Goal: Transaction & Acquisition: Purchase product/service

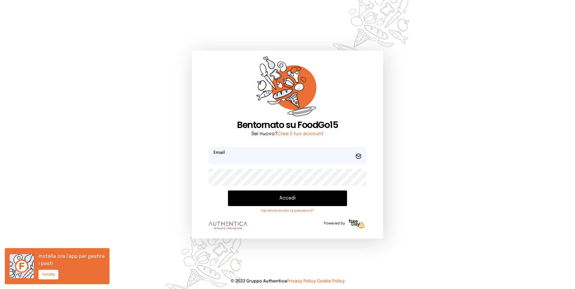
type input "**********"
click at [299, 200] on button "Accedi" at bounding box center [287, 199] width 119 height 16
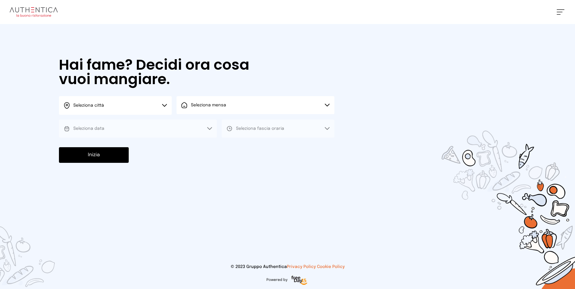
click at [167, 104] on button "Seleziona città" at bounding box center [115, 105] width 113 height 19
click at [98, 121] on li "Terni" at bounding box center [115, 123] width 113 height 16
click at [329, 104] on icon at bounding box center [327, 105] width 5 height 3
click at [207, 124] on span "Mensa interna" at bounding box center [210, 122] width 39 height 6
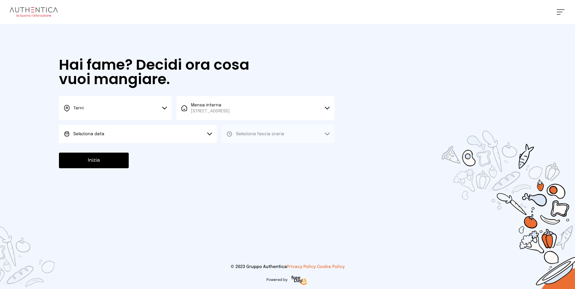
click at [210, 133] on icon at bounding box center [209, 134] width 5 height 3
click at [89, 148] on span "[DATE], [DATE]" at bounding box center [87, 151] width 29 height 6
click at [324, 133] on button "Seleziona fascia oraria" at bounding box center [278, 134] width 113 height 18
click at [262, 149] on li "Pranzo" at bounding box center [278, 151] width 113 height 16
click at [81, 161] on button "Inizia" at bounding box center [94, 161] width 70 height 16
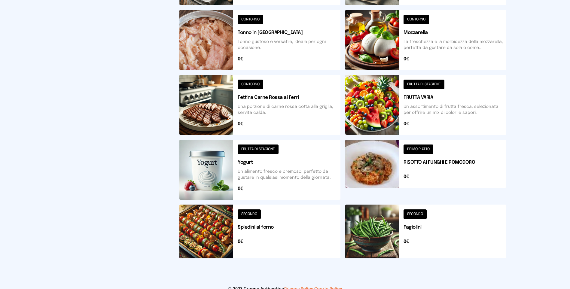
scroll to position [180, 0]
click at [269, 153] on button at bounding box center [259, 170] width 161 height 60
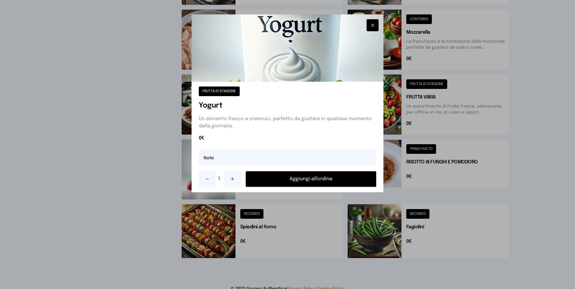
click at [314, 177] on button "Aggiungi all'ordine" at bounding box center [311, 179] width 130 height 16
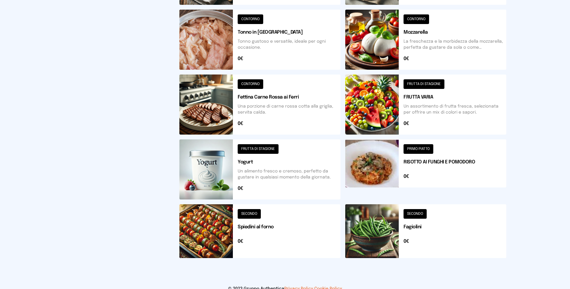
click at [420, 160] on button at bounding box center [425, 170] width 161 height 60
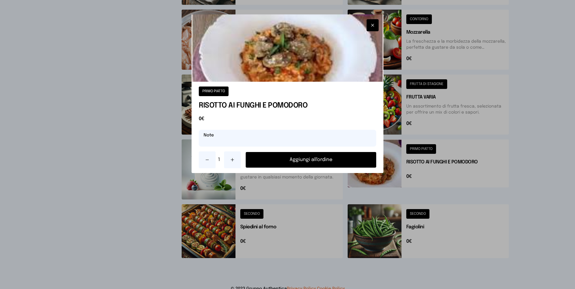
click at [228, 137] on input "text" at bounding box center [287, 138] width 177 height 17
type input "**********"
click at [317, 161] on button "Aggiungi all'ordine" at bounding box center [311, 160] width 130 height 16
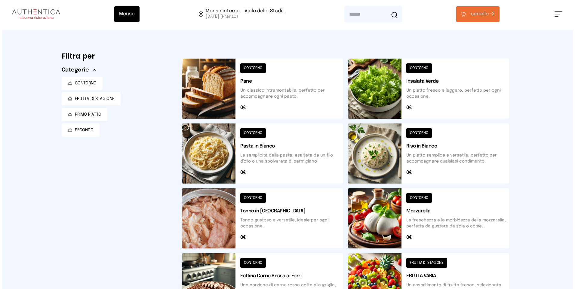
scroll to position [0, 0]
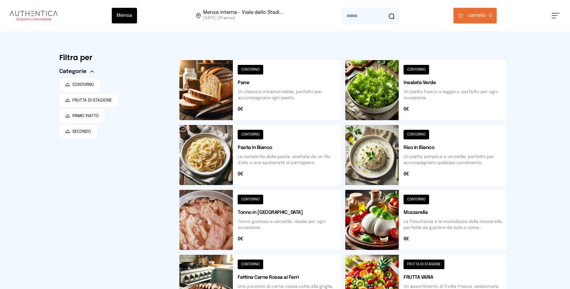
click at [487, 15] on span "carrello •" at bounding box center [478, 15] width 21 height 7
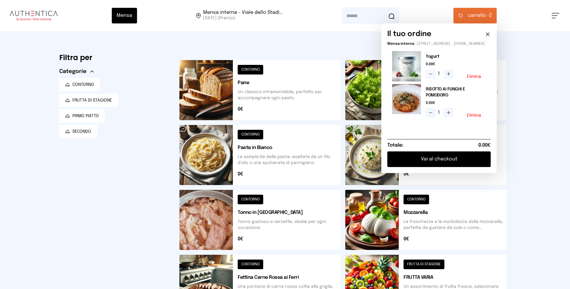
click at [440, 161] on button "Vai al checkout" at bounding box center [439, 160] width 103 height 16
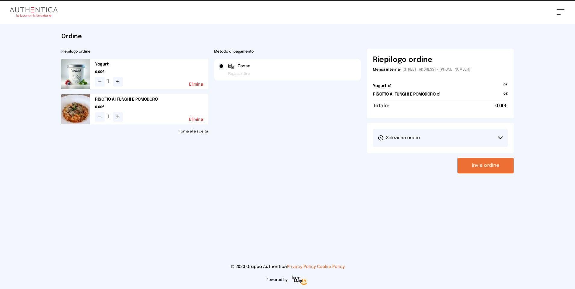
click at [478, 165] on button "Invia ordine" at bounding box center [485, 166] width 56 height 16
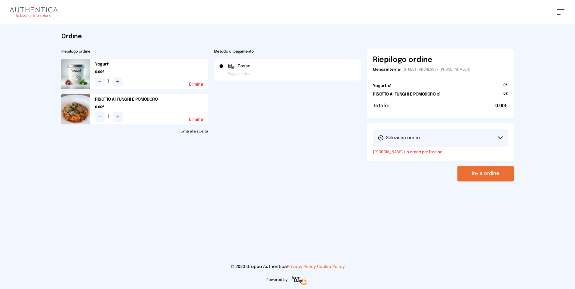
click at [499, 136] on button "Seleziona orario" at bounding box center [440, 138] width 135 height 18
click at [440, 159] on li "1° Turno (13:00 - 15:00)" at bounding box center [440, 155] width 135 height 16
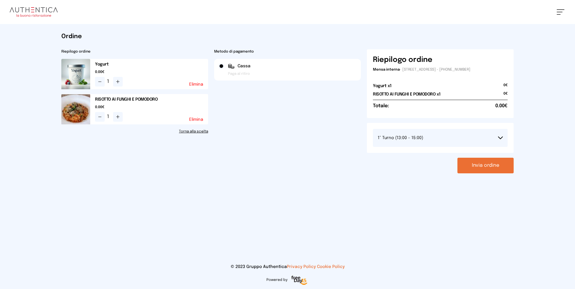
click at [476, 167] on button "Invia ordine" at bounding box center [485, 166] width 56 height 16
